Goal: Task Accomplishment & Management: Use online tool/utility

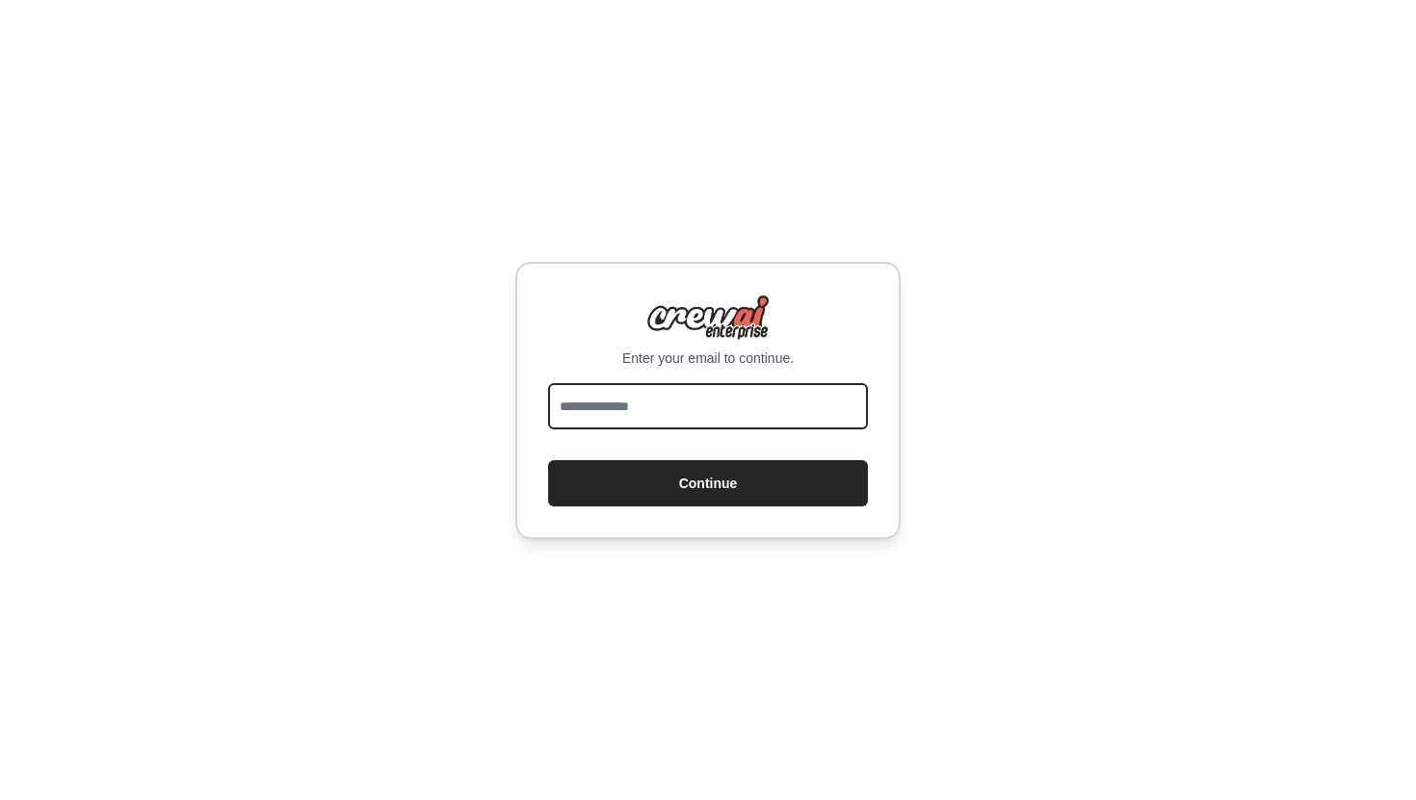
click at [645, 402] on input "email" at bounding box center [708, 406] width 320 height 46
type input "**********"
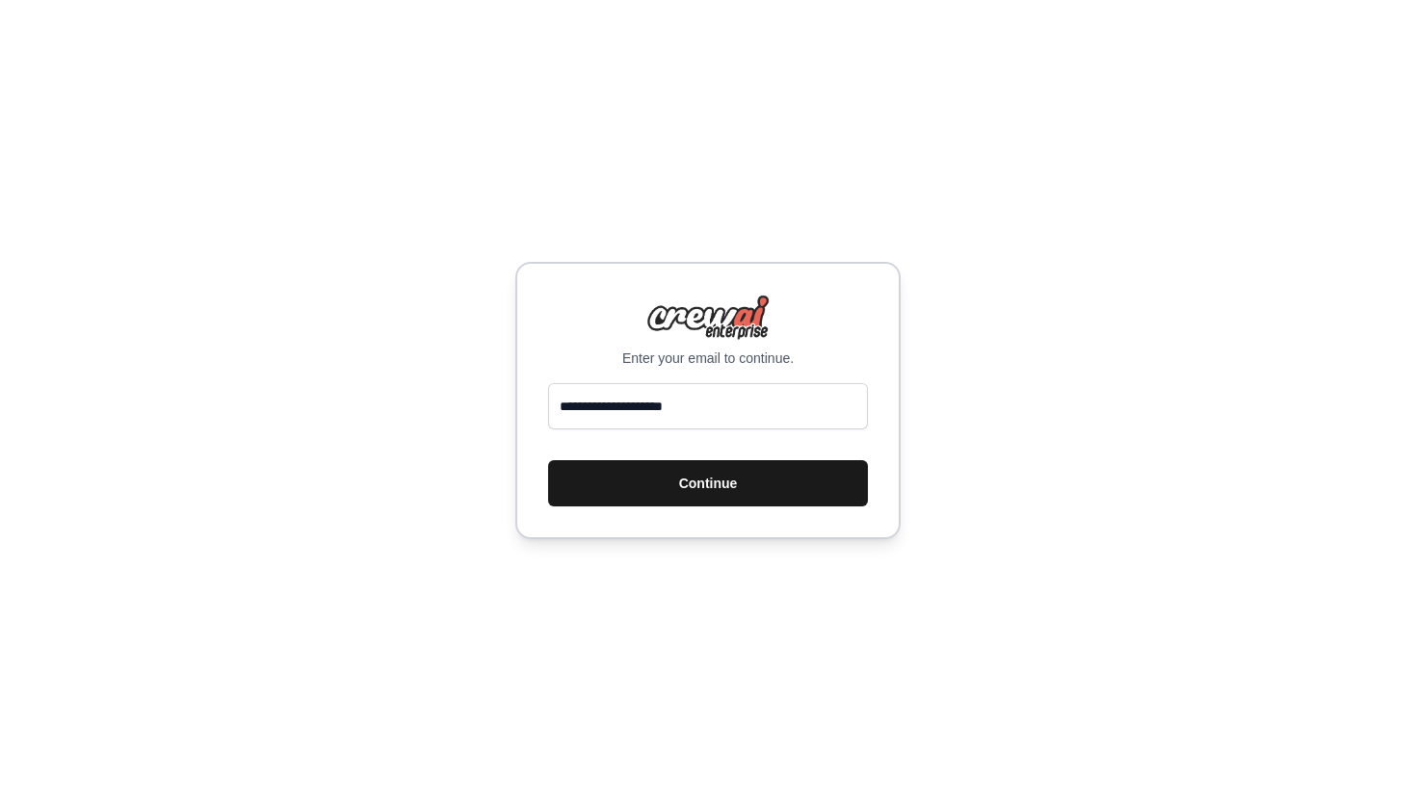
click at [677, 484] on button "Continue" at bounding box center [708, 483] width 320 height 46
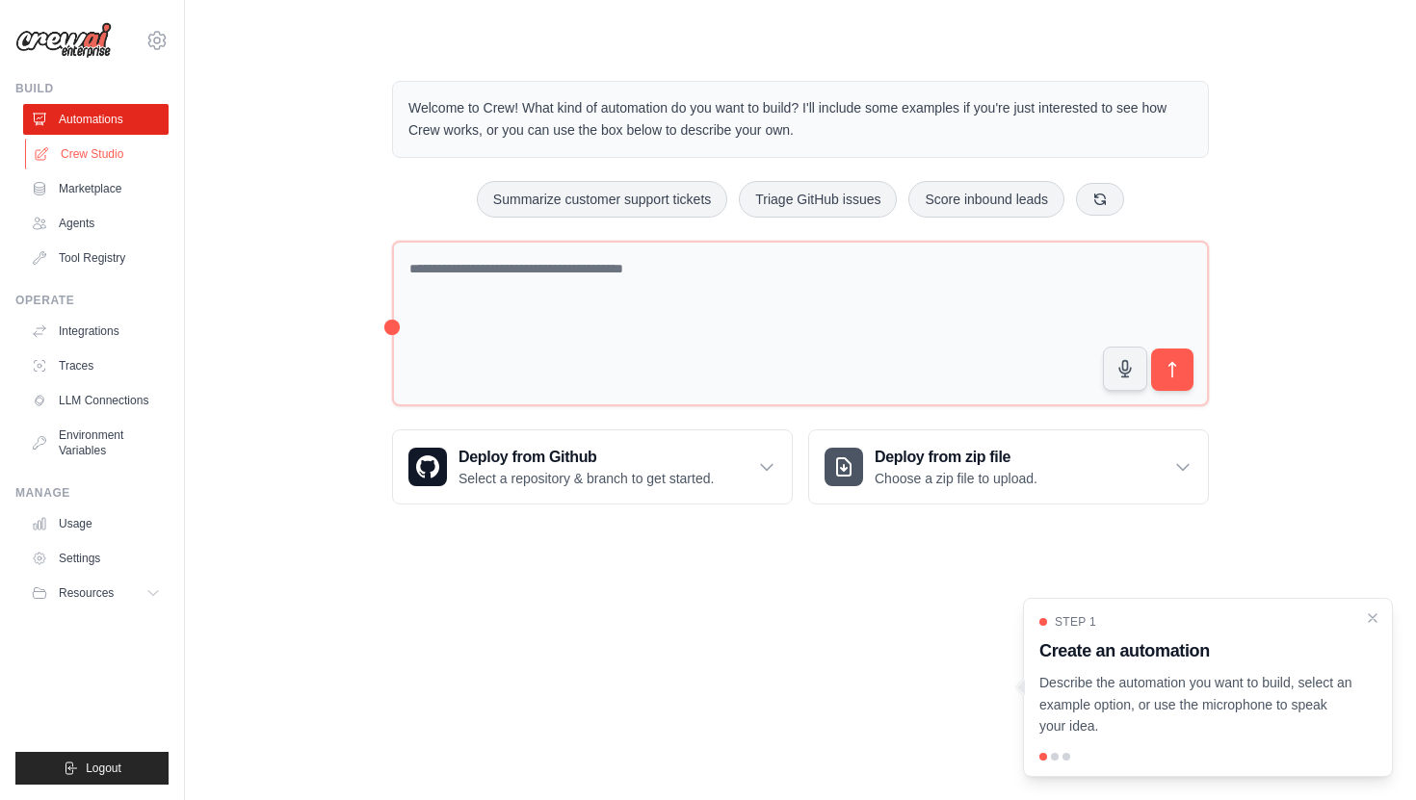
click at [128, 159] on link "Crew Studio" at bounding box center [97, 154] width 145 height 31
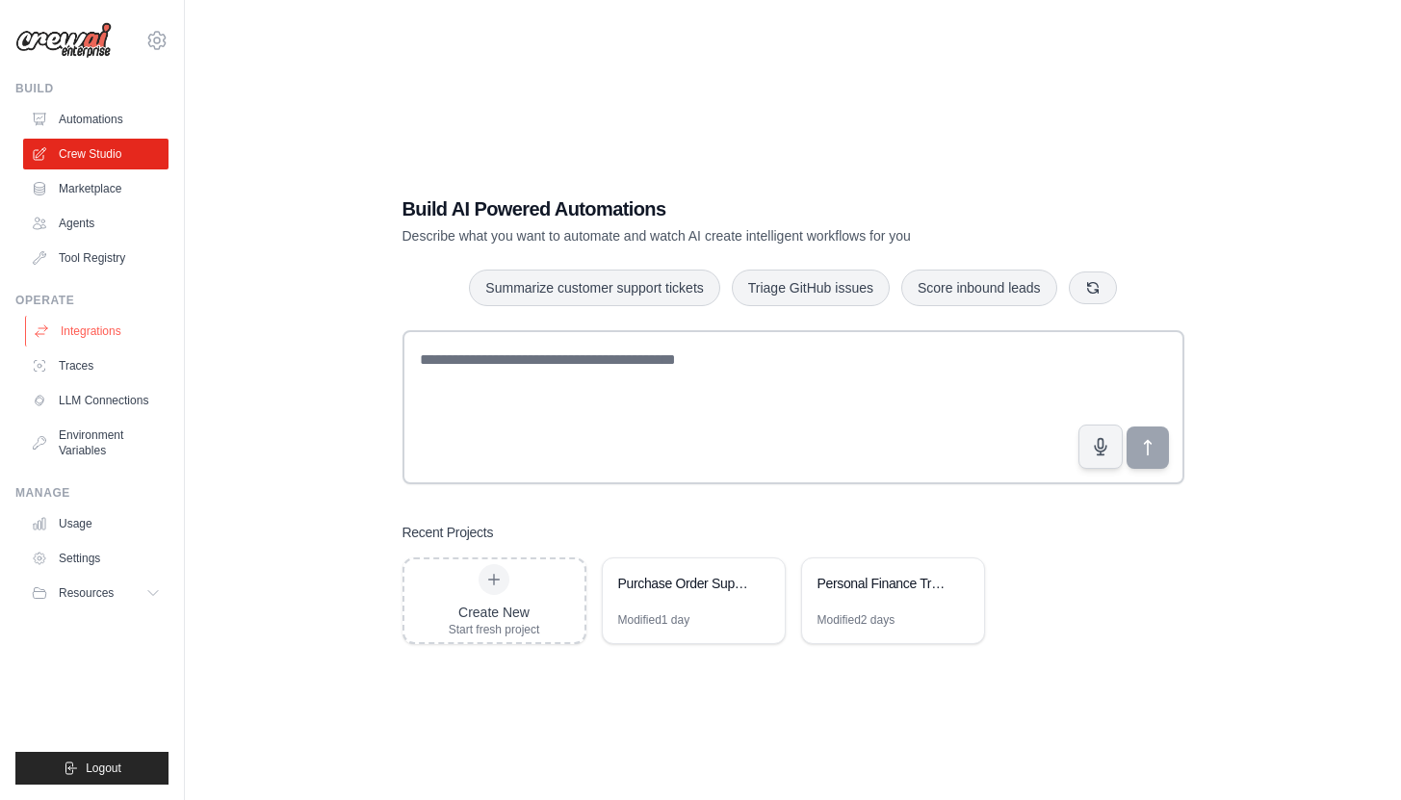
click at [80, 327] on link "Integrations" at bounding box center [97, 331] width 145 height 31
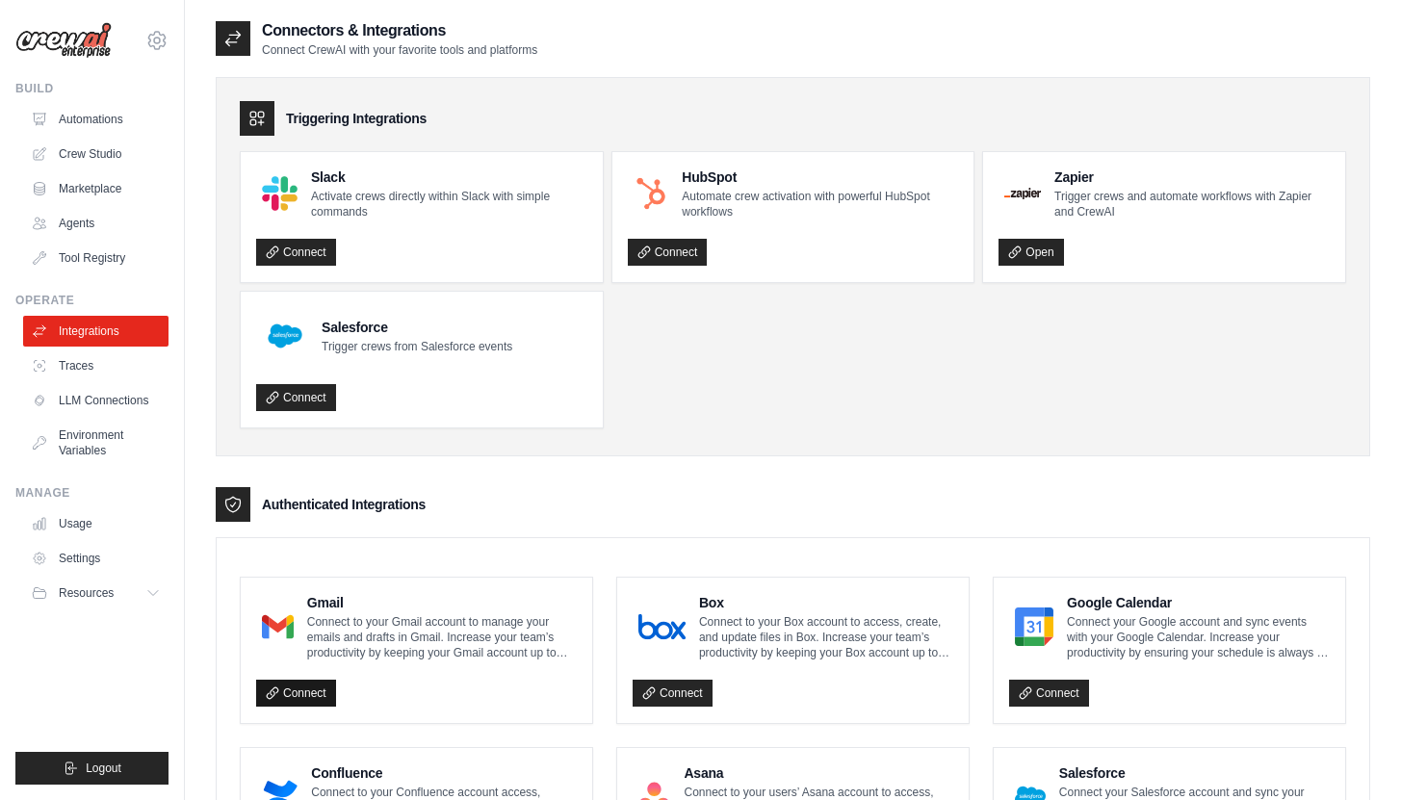
click at [301, 697] on link "Connect" at bounding box center [296, 693] width 80 height 27
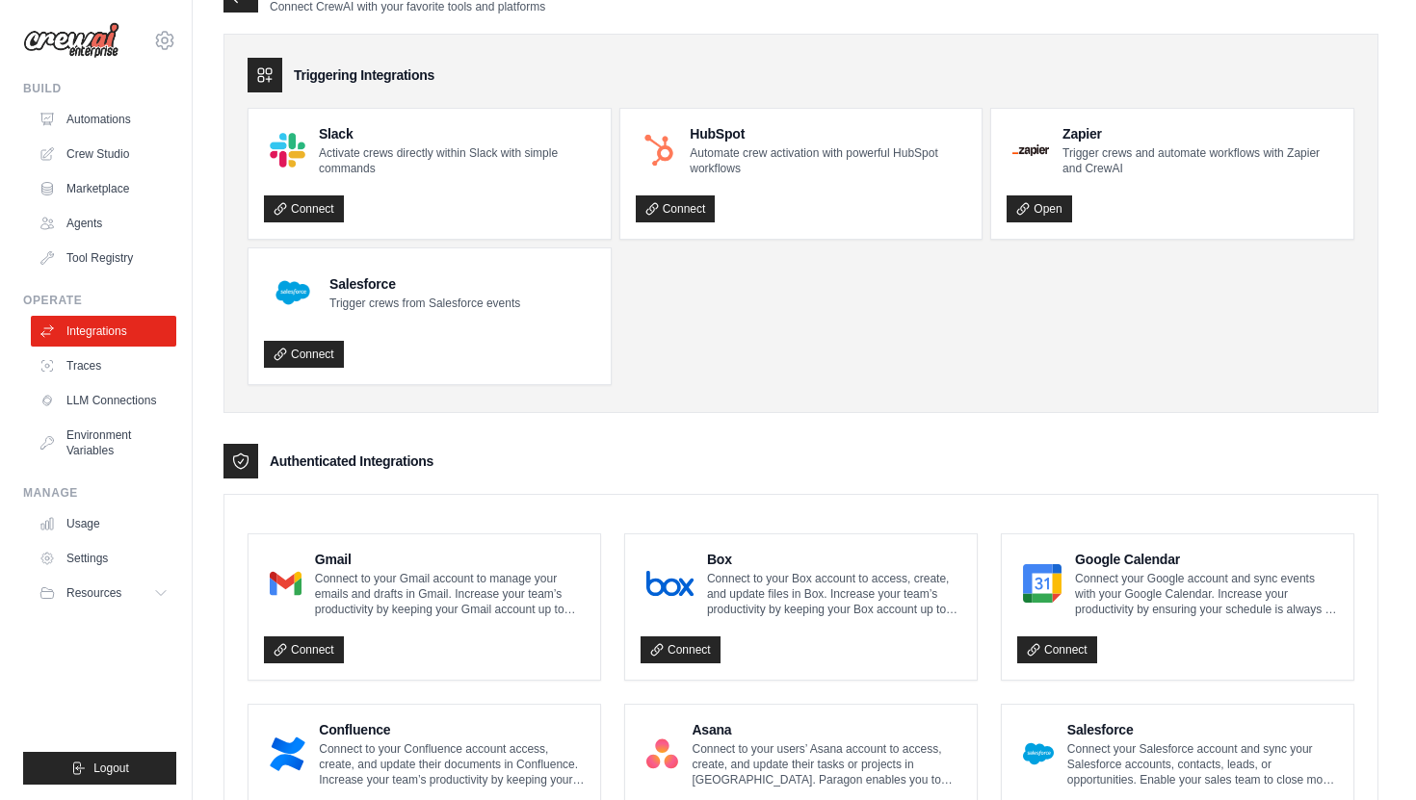
scroll to position [117, 0]
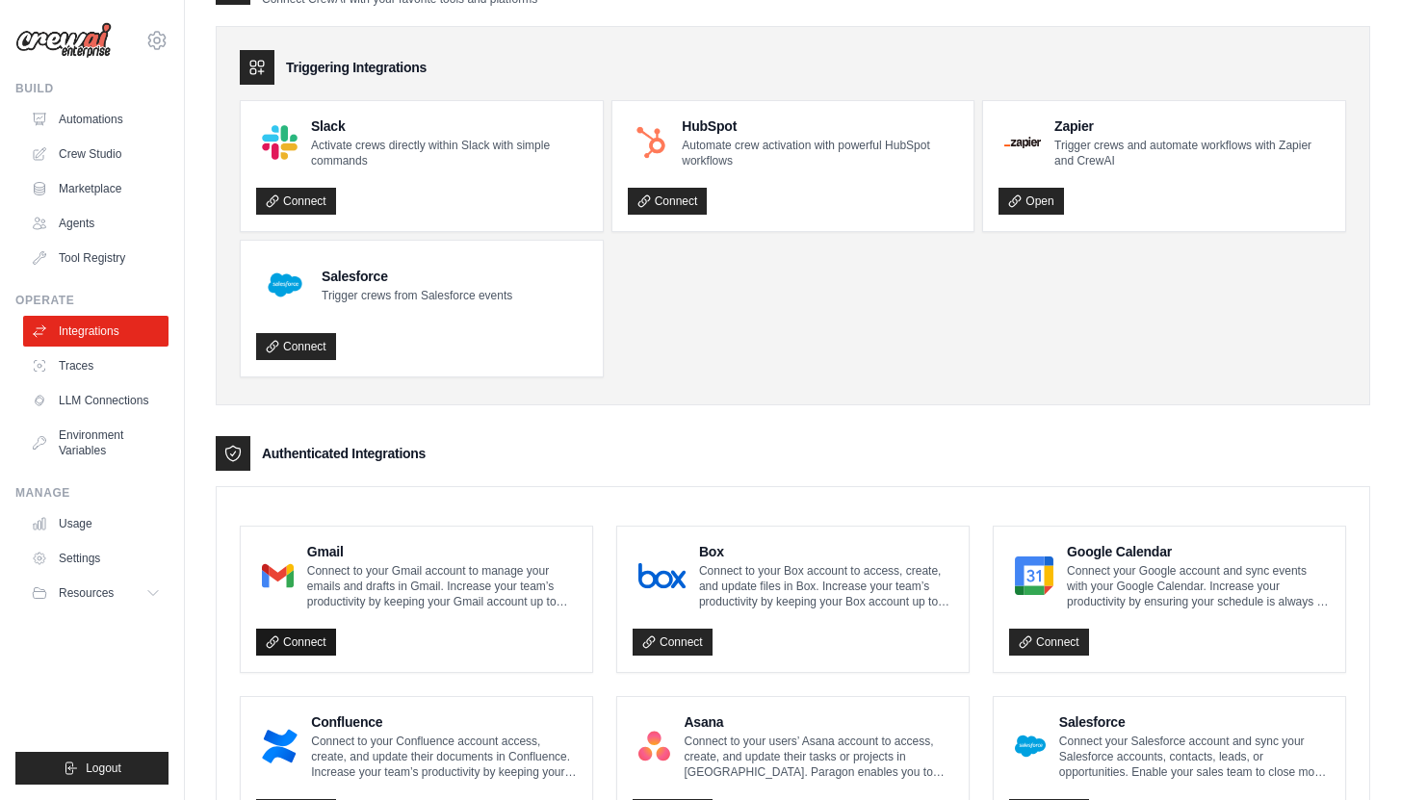
click at [316, 645] on link "Connect" at bounding box center [296, 642] width 80 height 27
click at [108, 155] on link "Crew Studio" at bounding box center [97, 154] width 145 height 31
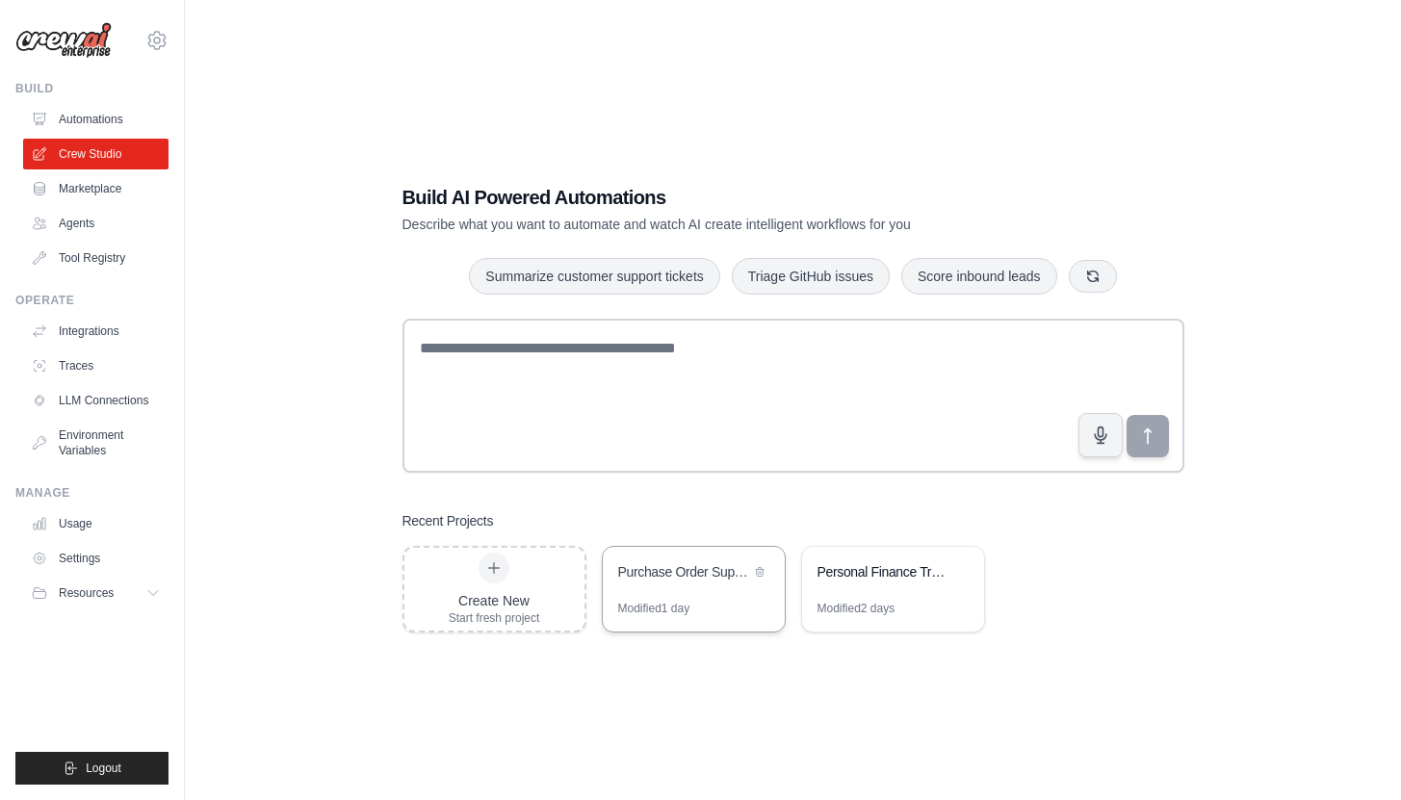
scroll to position [18, 0]
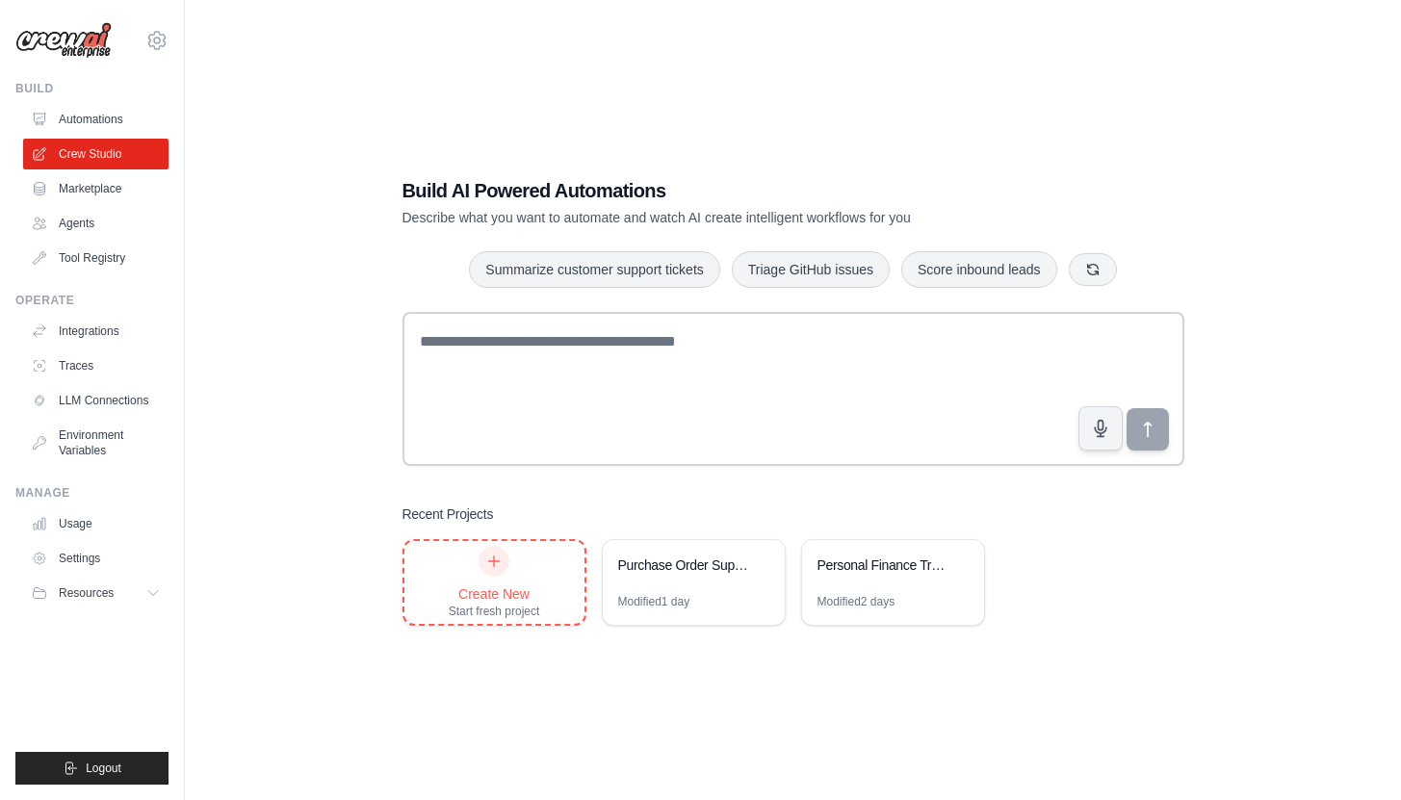
click at [525, 575] on div "Create New Start fresh project" at bounding box center [495, 582] width 92 height 73
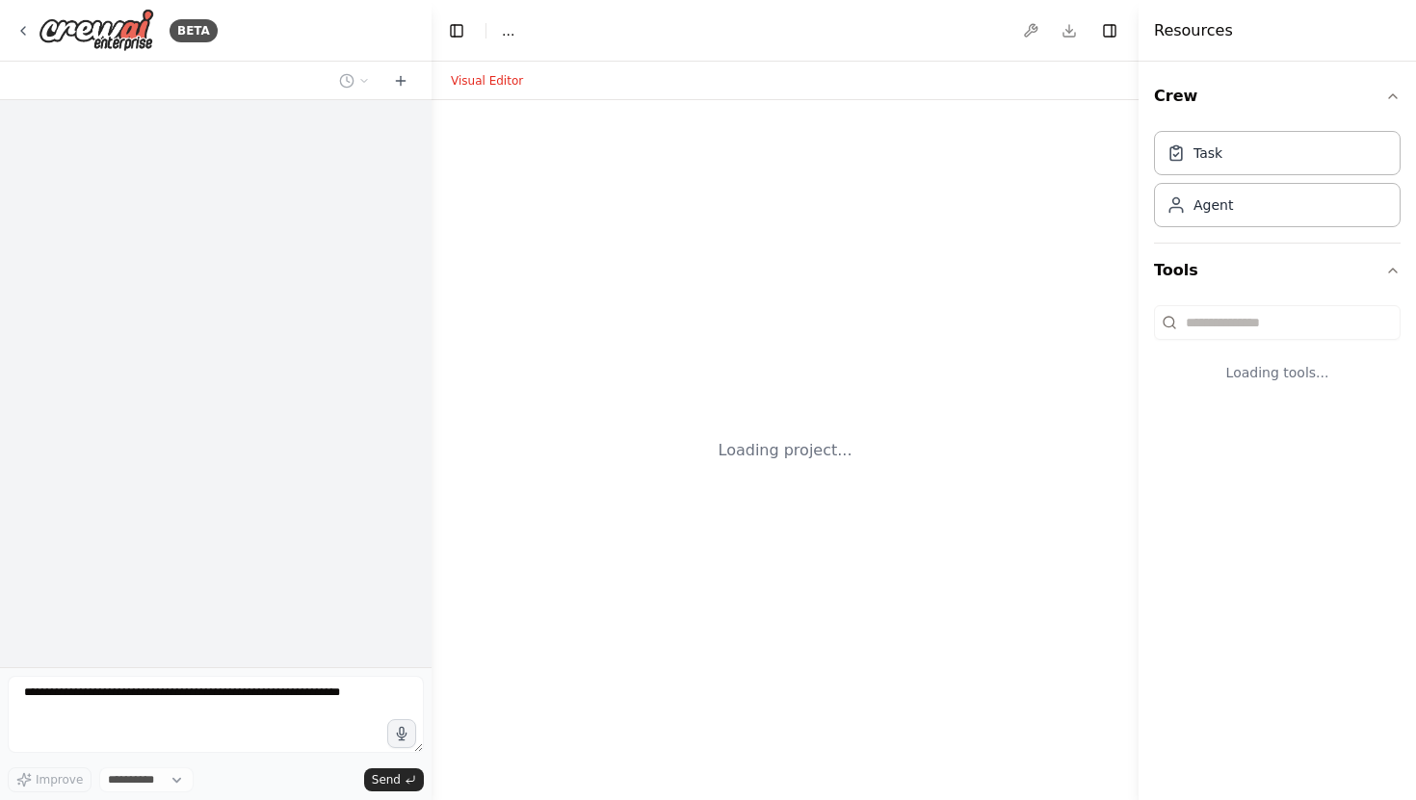
select select "****"
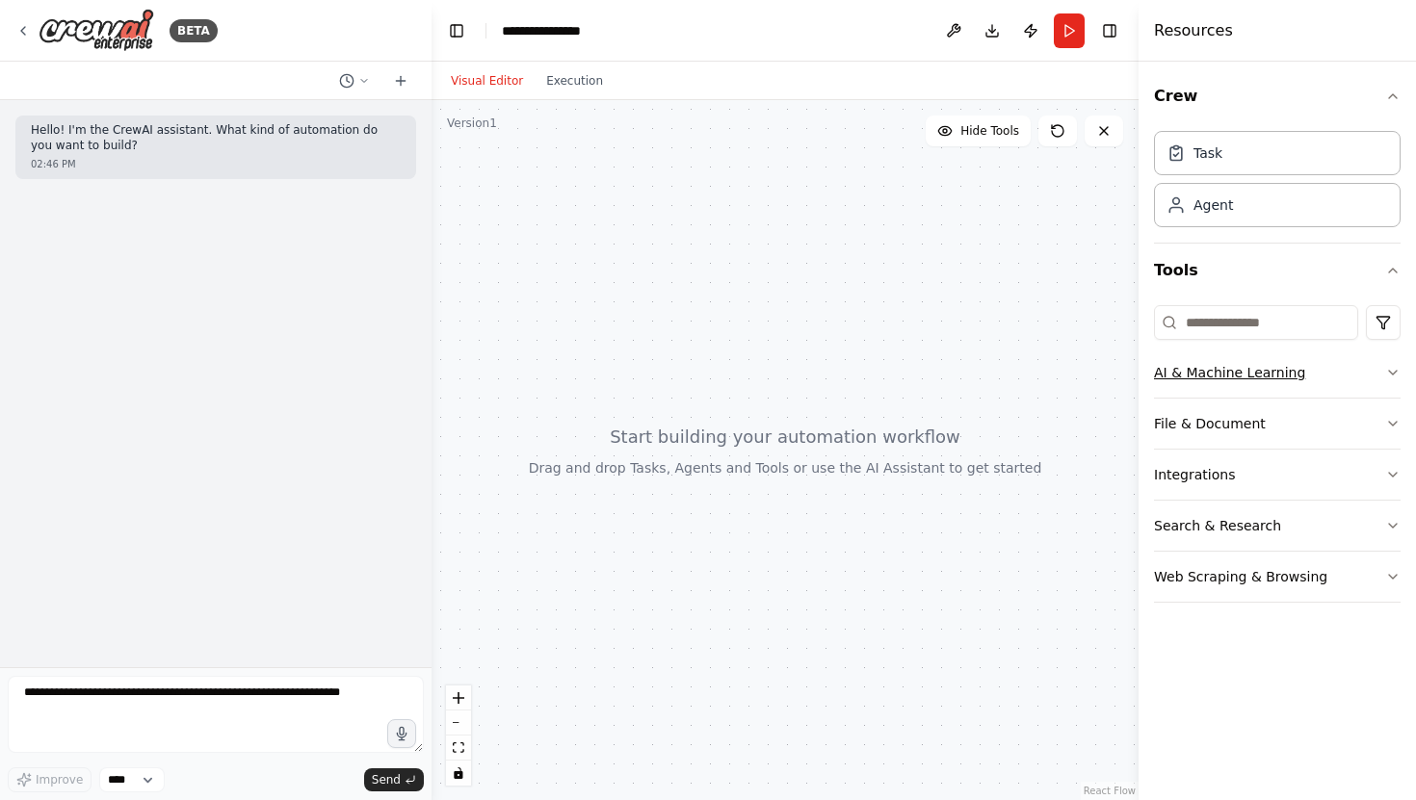
click at [1294, 375] on button "AI & Machine Learning" at bounding box center [1277, 373] width 247 height 50
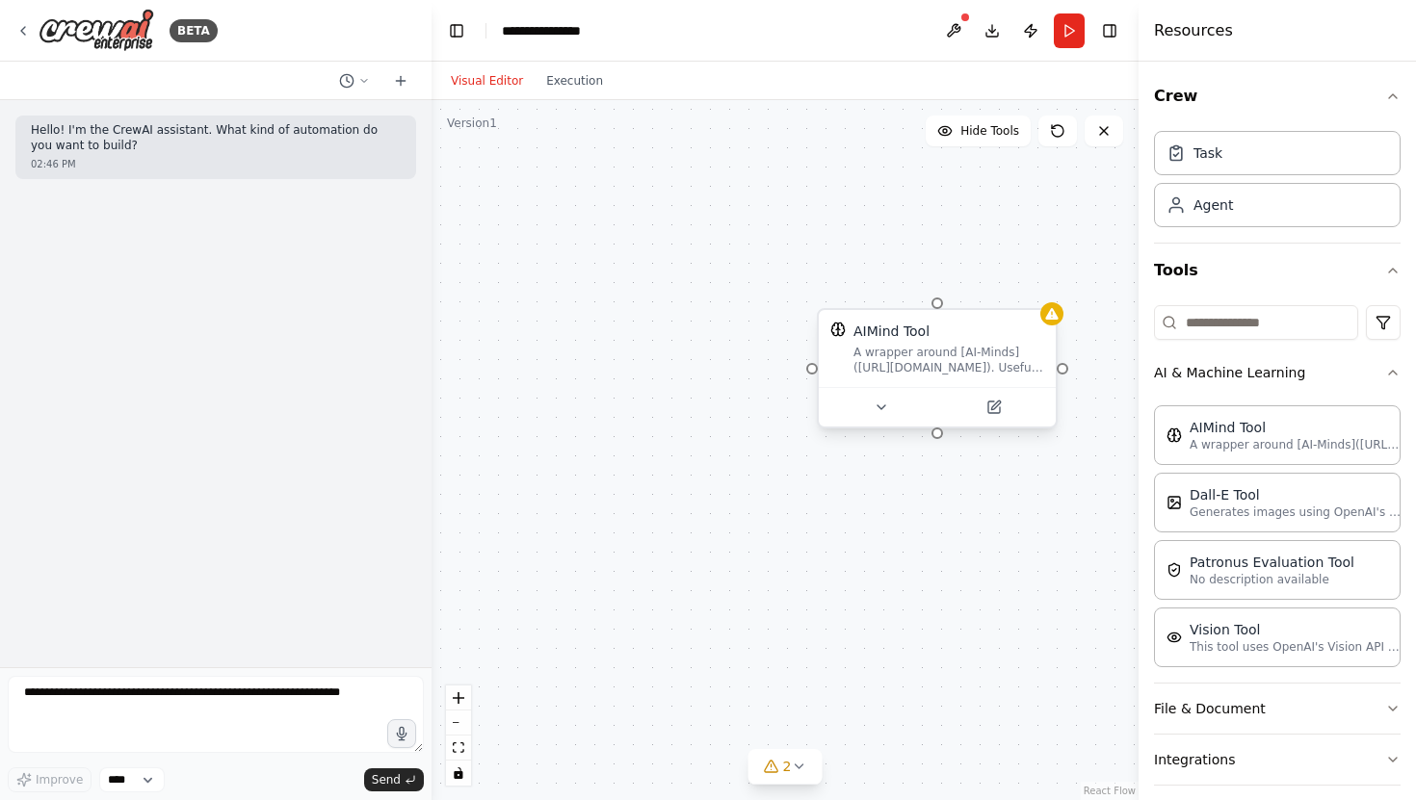
click at [923, 376] on div "AIMind Tool A wrapper around [AI-Minds](https://mindsdb.com/minds). Useful for …" at bounding box center [937, 348] width 237 height 77
click at [1042, 296] on icon at bounding box center [1041, 291] width 12 height 12
click at [1005, 301] on button "Confirm" at bounding box center [987, 290] width 68 height 23
